Goal: Task Accomplishment & Management: Manage account settings

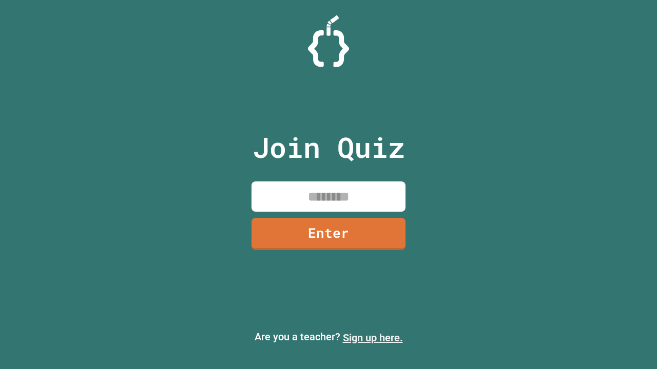
click at [372, 338] on link "Sign up here." at bounding box center [373, 338] width 60 height 12
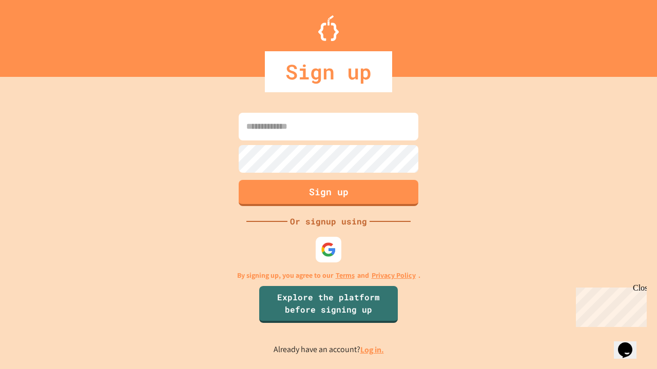
click at [372, 350] on link "Log in." at bounding box center [372, 350] width 24 height 11
